Goal: Use online tool/utility

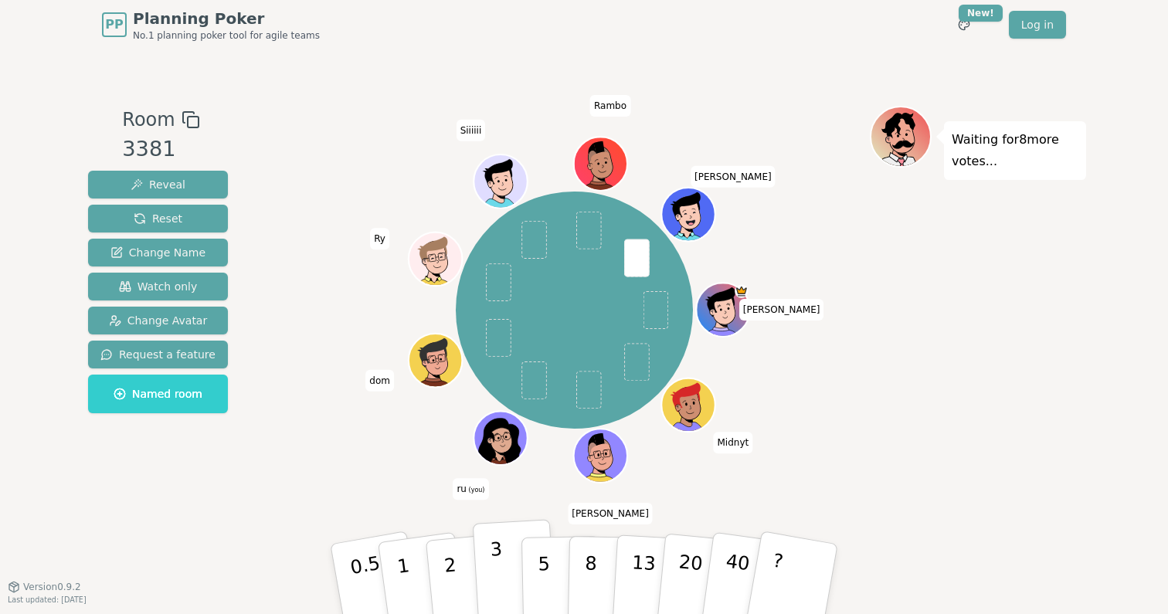
click at [495, 574] on p "3" at bounding box center [498, 580] width 17 height 84
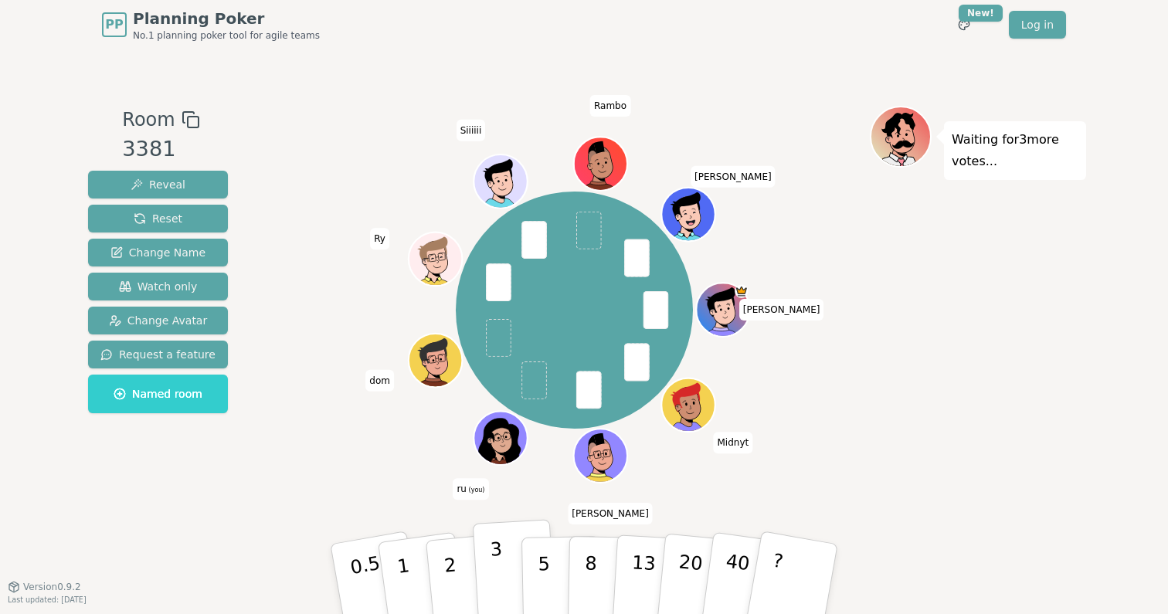
click at [500, 604] on p "3" at bounding box center [498, 580] width 17 height 84
click at [444, 581] on button "2" at bounding box center [468, 579] width 88 height 123
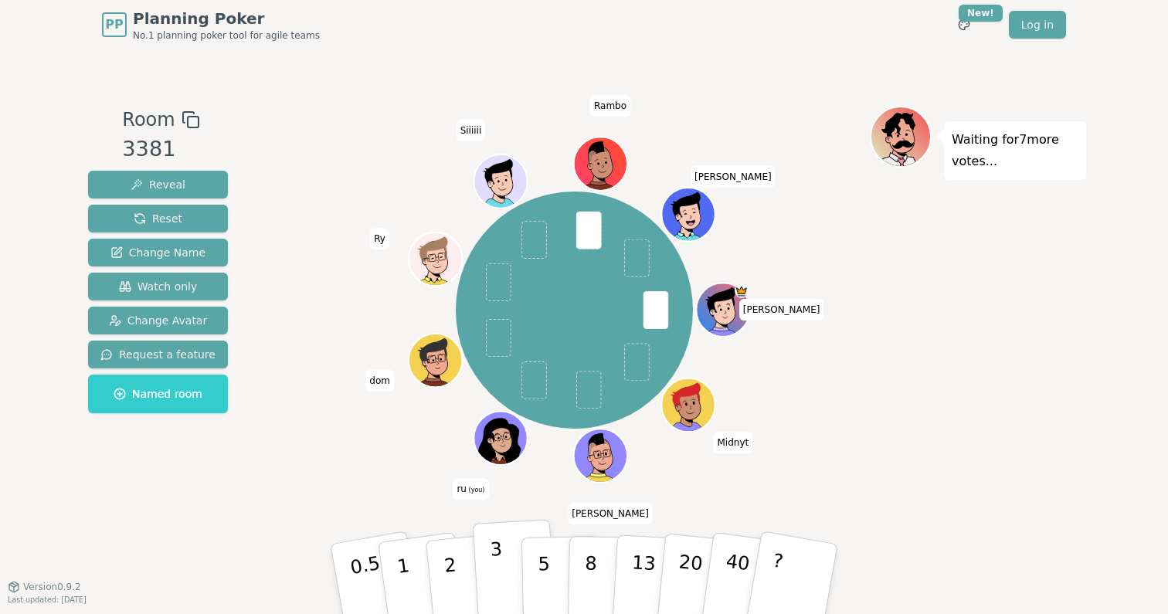
click at [506, 580] on button "3" at bounding box center [515, 579] width 84 height 121
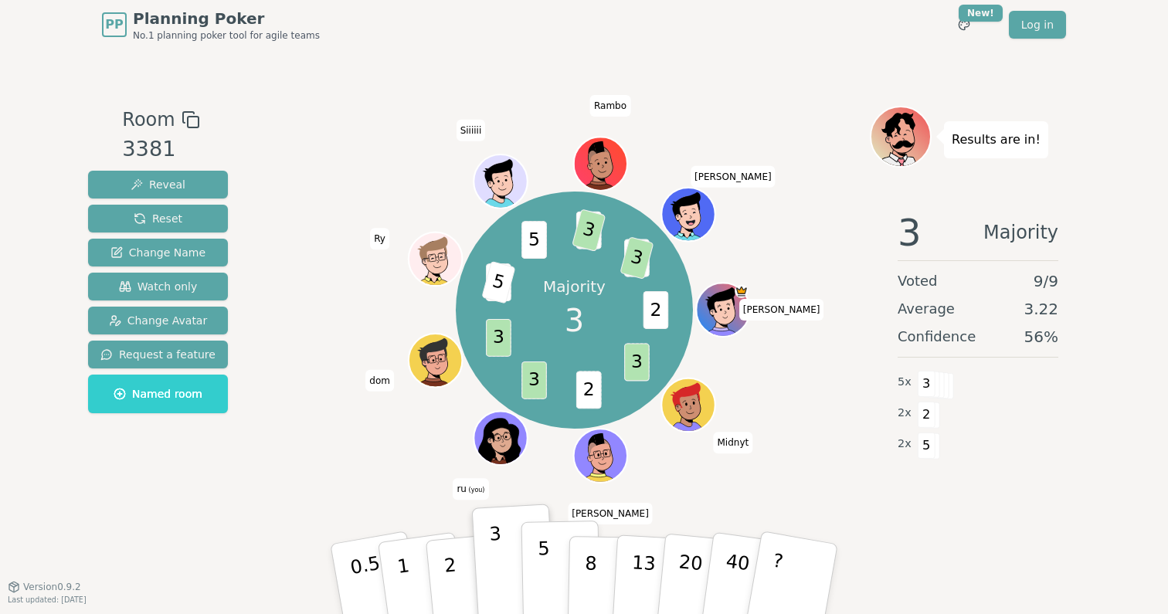
click at [546, 552] on p "5" at bounding box center [544, 579] width 13 height 83
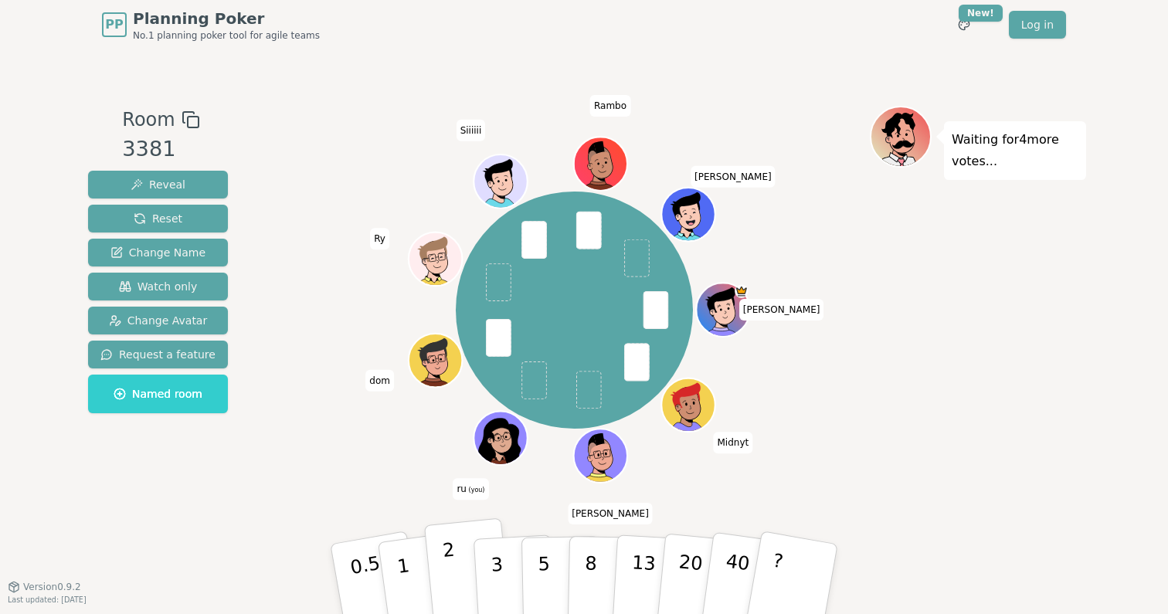
click at [452, 562] on p "2" at bounding box center [452, 581] width 20 height 84
click at [819, 582] on button "?" at bounding box center [793, 578] width 97 height 127
click at [406, 576] on button "1" at bounding box center [421, 579] width 92 height 125
click at [445, 578] on p "2" at bounding box center [452, 581] width 20 height 84
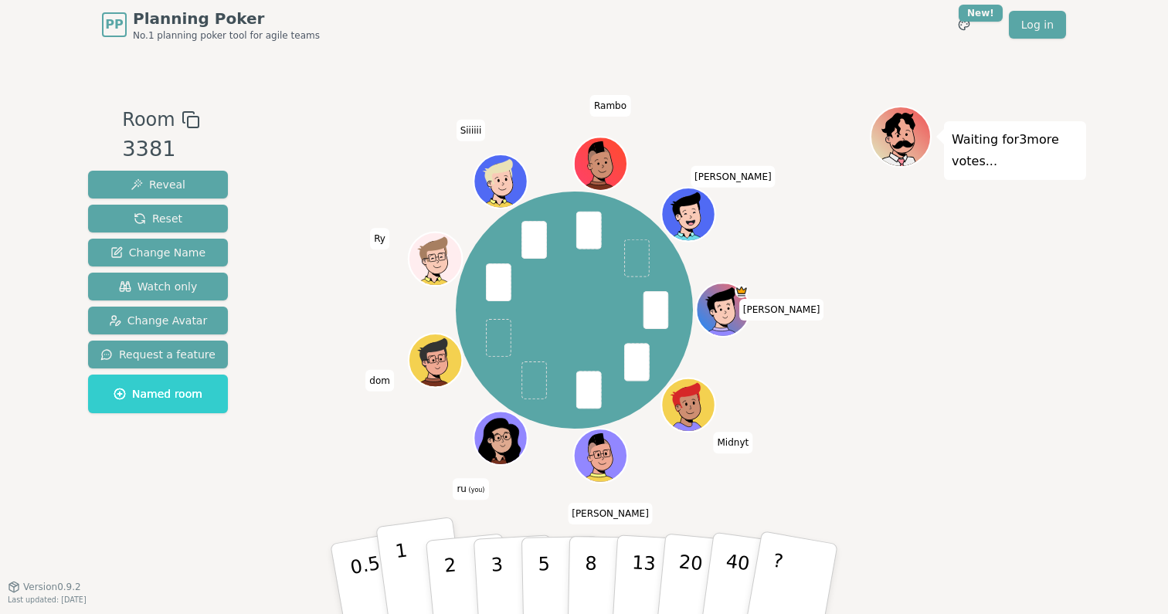
click at [392, 591] on button "1" at bounding box center [421, 579] width 92 height 125
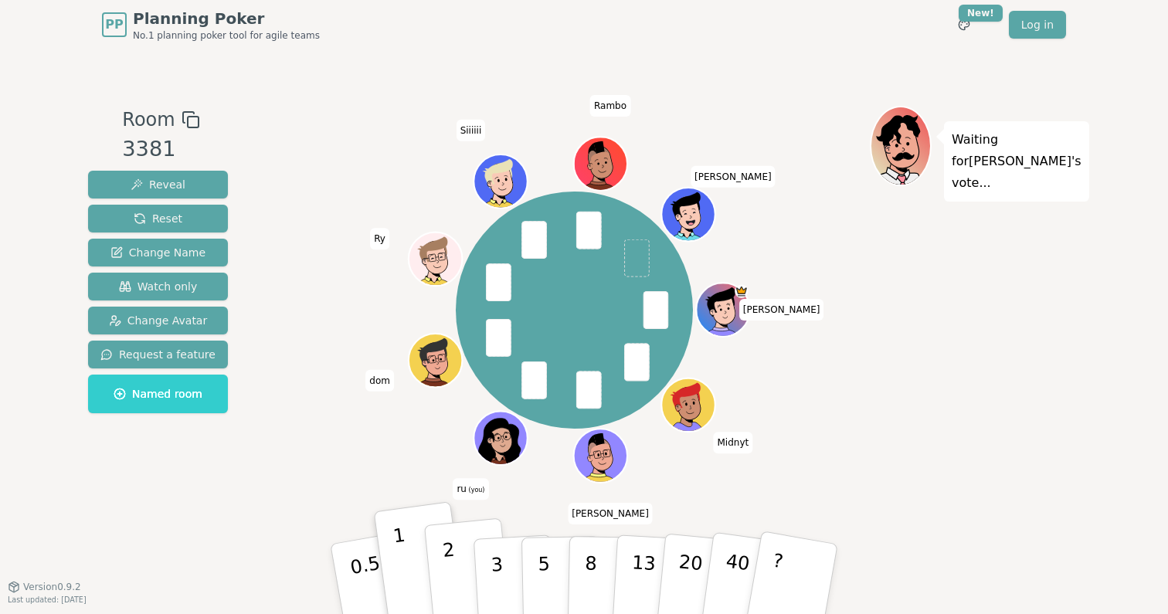
click at [453, 572] on p "2" at bounding box center [452, 581] width 20 height 84
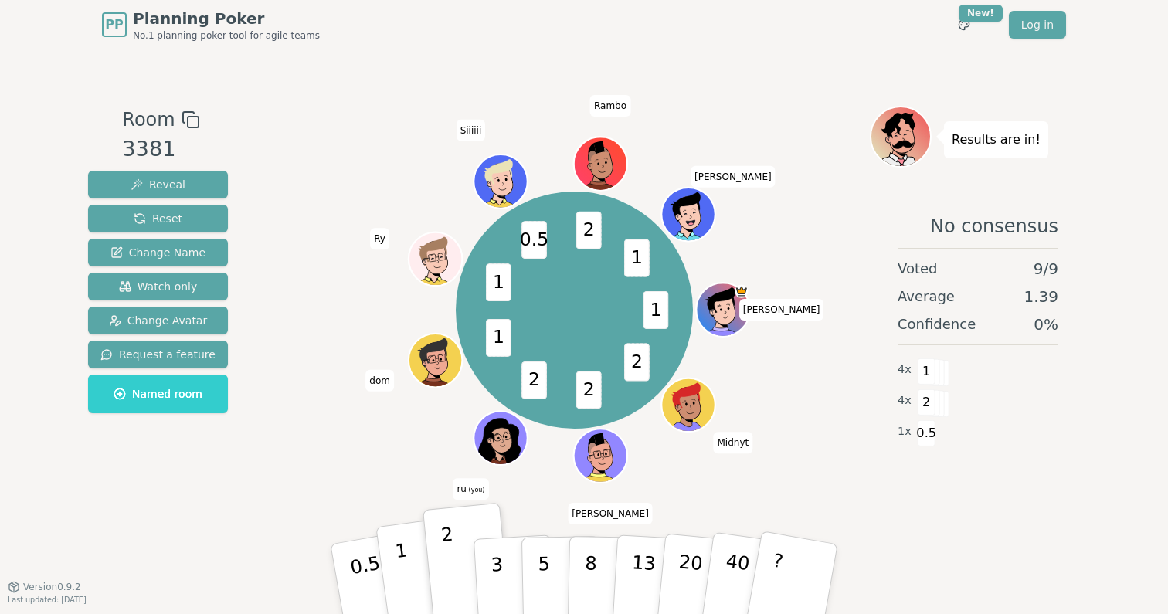
click at [401, 580] on p "1" at bounding box center [405, 581] width 23 height 84
